Goal: Task Accomplishment & Management: Manage account settings

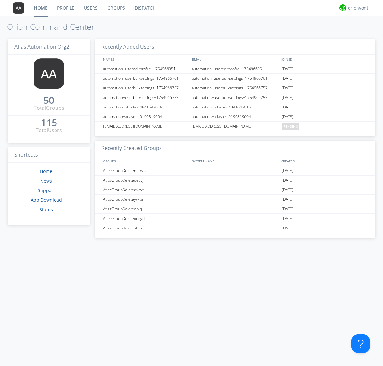
click at [144, 8] on link "Dispatch" at bounding box center [145, 8] width 31 height 16
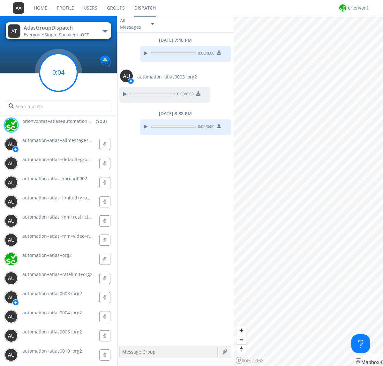
click at [58, 72] on g at bounding box center [59, 73] width 38 height 38
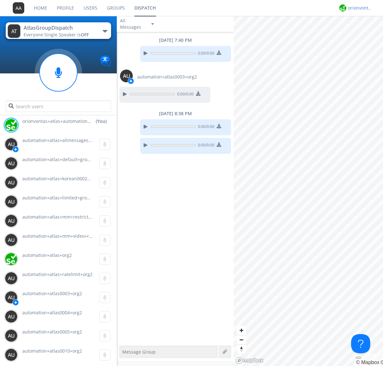
click at [358, 8] on div "orionvontas+atlas+automation+org2" at bounding box center [360, 8] width 24 height 6
click at [363, 33] on div "Log Out" at bounding box center [362, 33] width 33 height 11
